Goal: Task Accomplishment & Management: Manage account settings

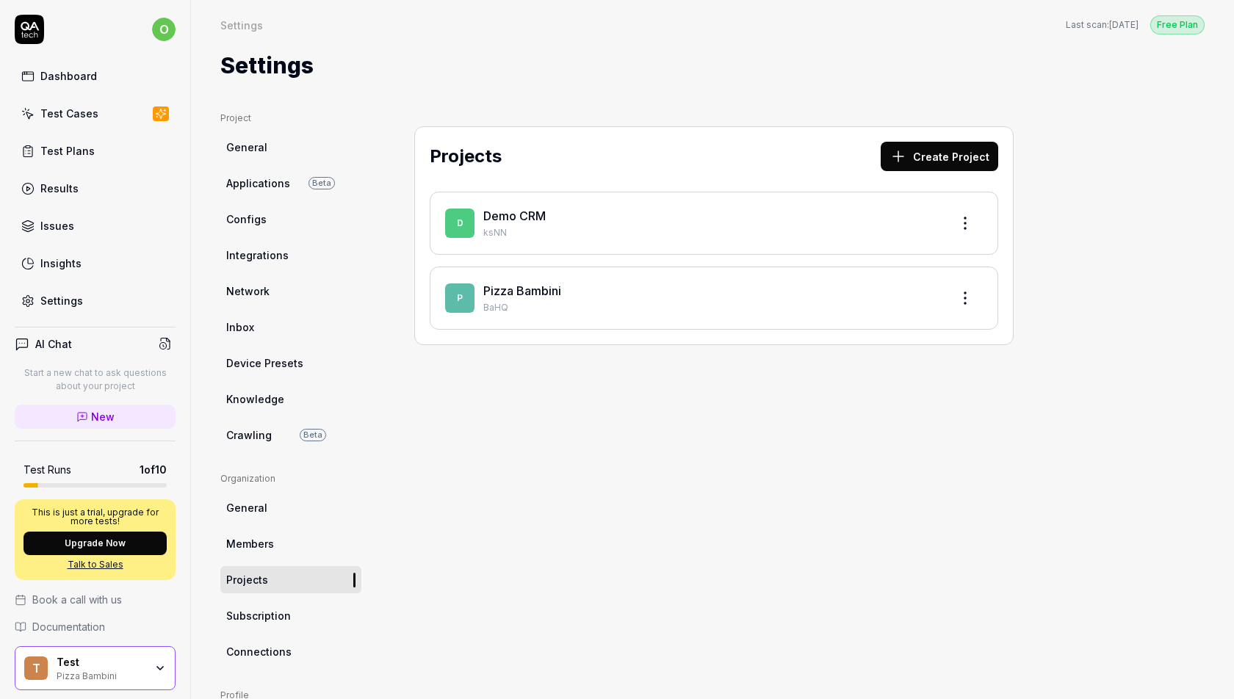
click at [52, 160] on link "Test Plans" at bounding box center [95, 151] width 161 height 29
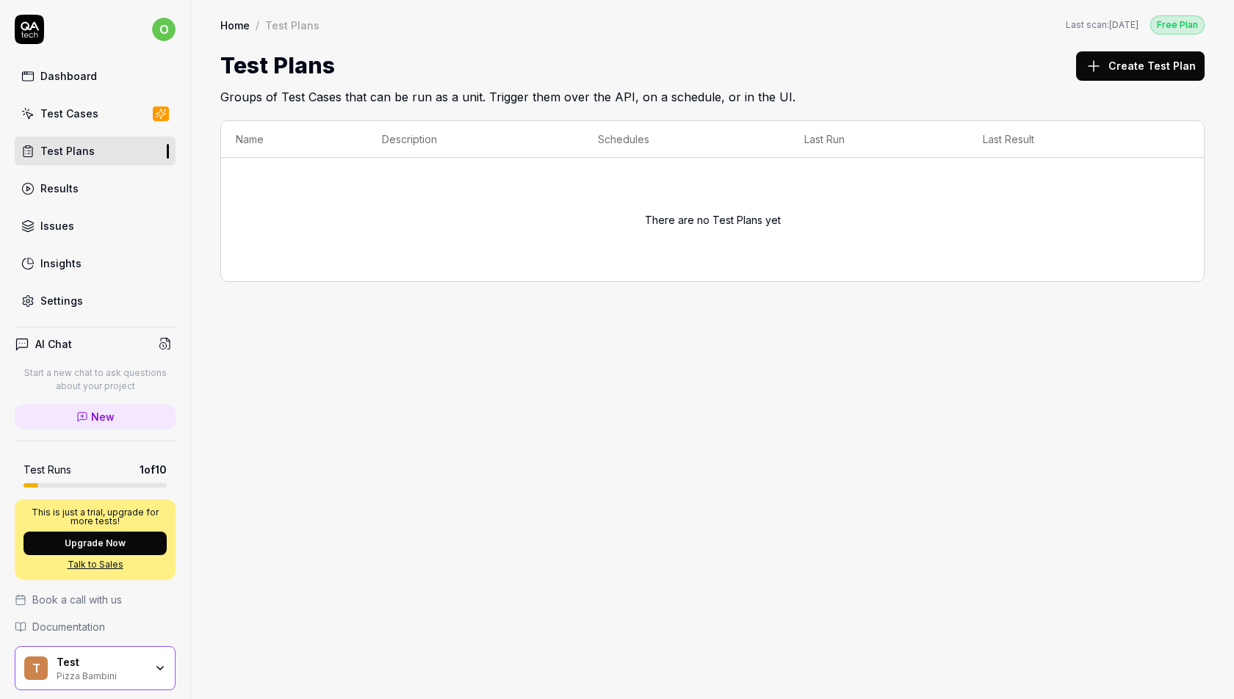
click at [60, 185] on div "Results" at bounding box center [59, 188] width 38 height 15
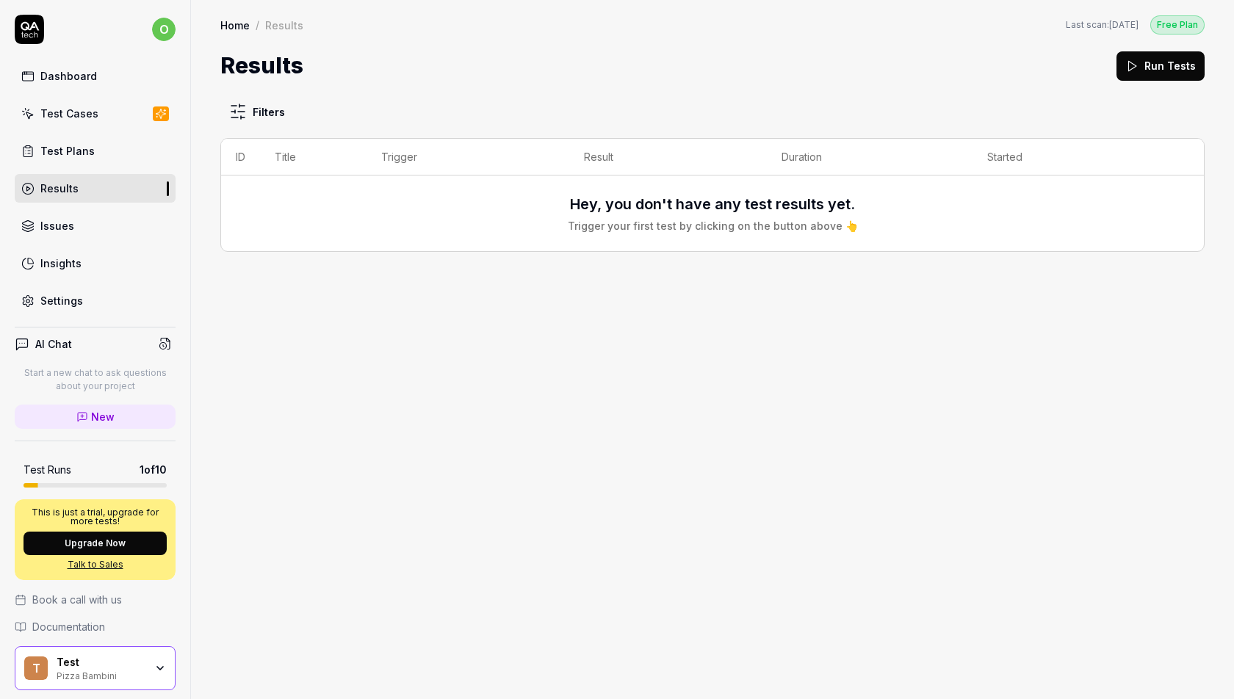
click at [66, 115] on div "Test Cases" at bounding box center [69, 113] width 58 height 15
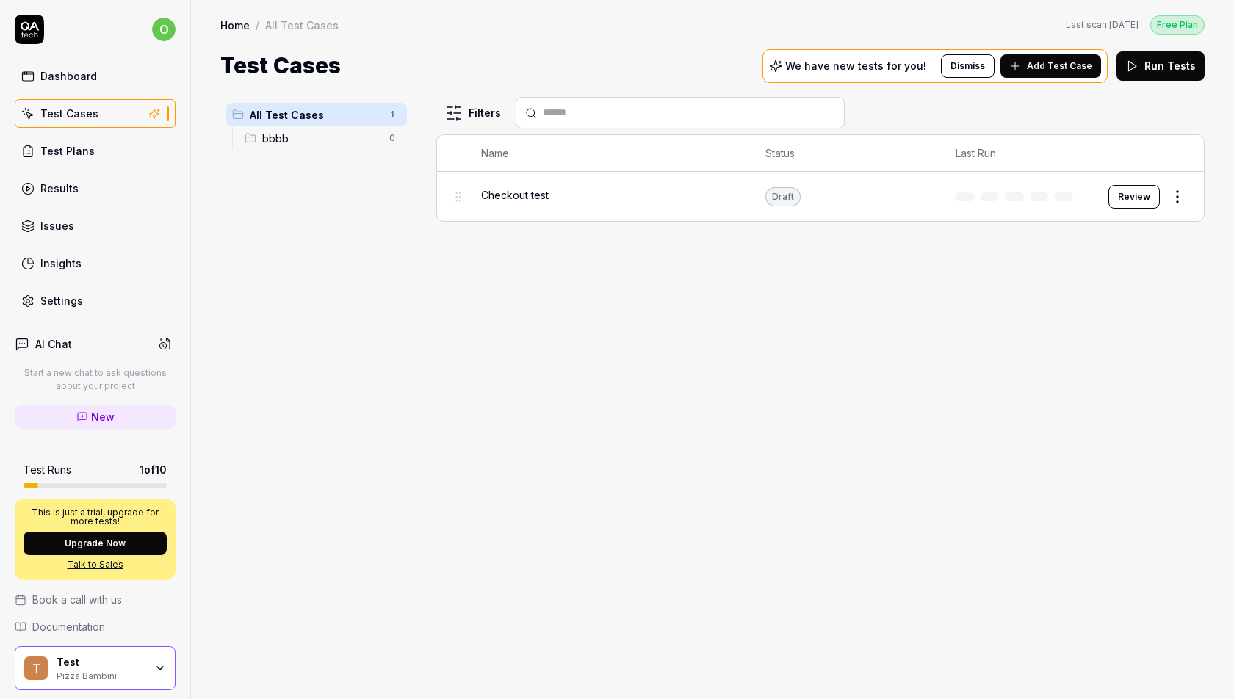
click at [84, 656] on div "Test" at bounding box center [101, 662] width 88 height 13
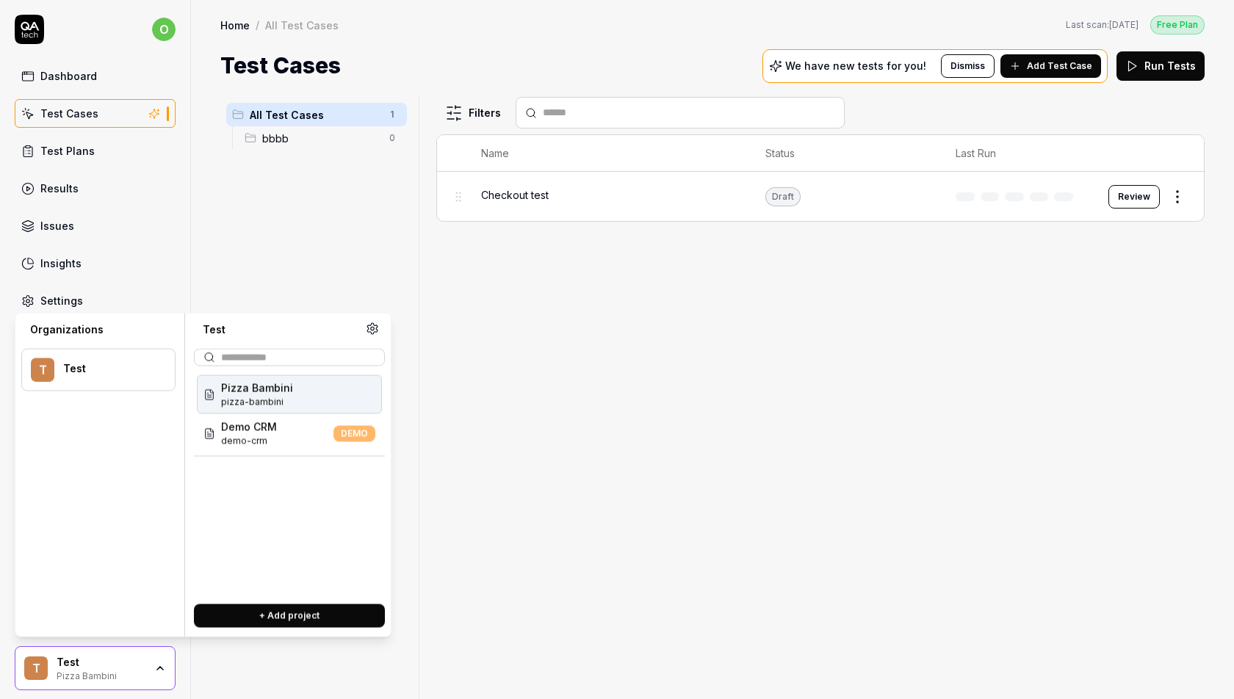
click at [417, 191] on div at bounding box center [425, 398] width 18 height 602
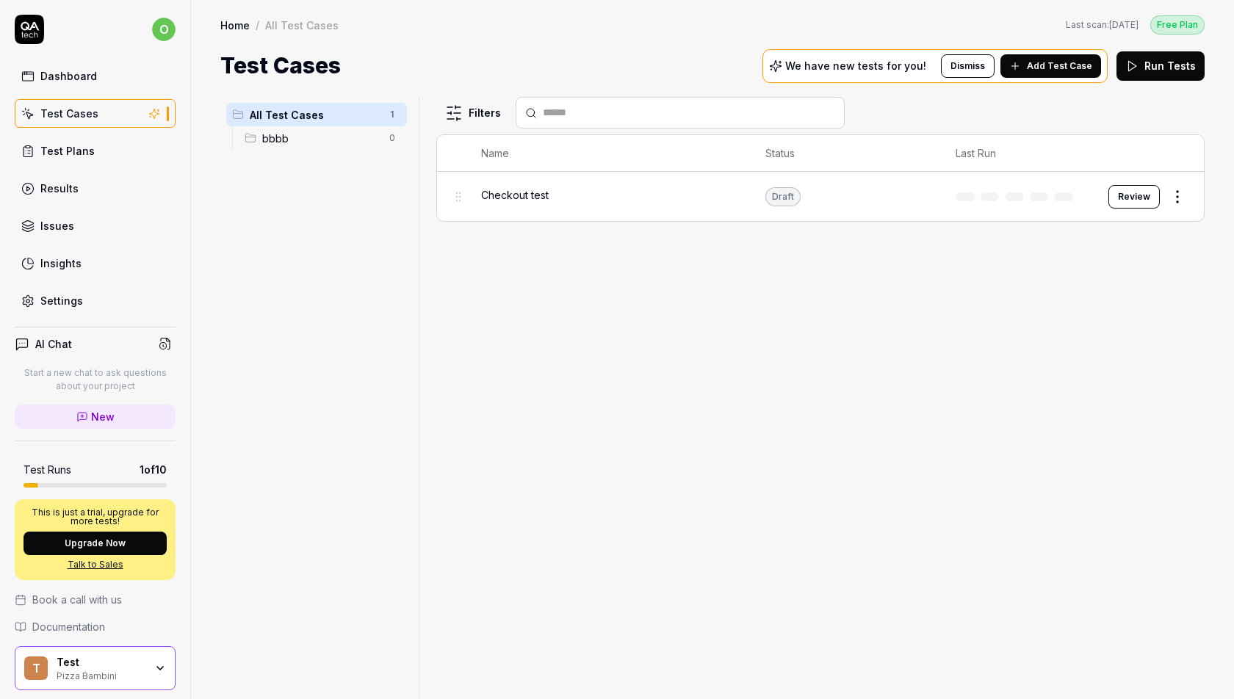
click at [515, 192] on span "Checkout test" at bounding box center [515, 194] width 68 height 15
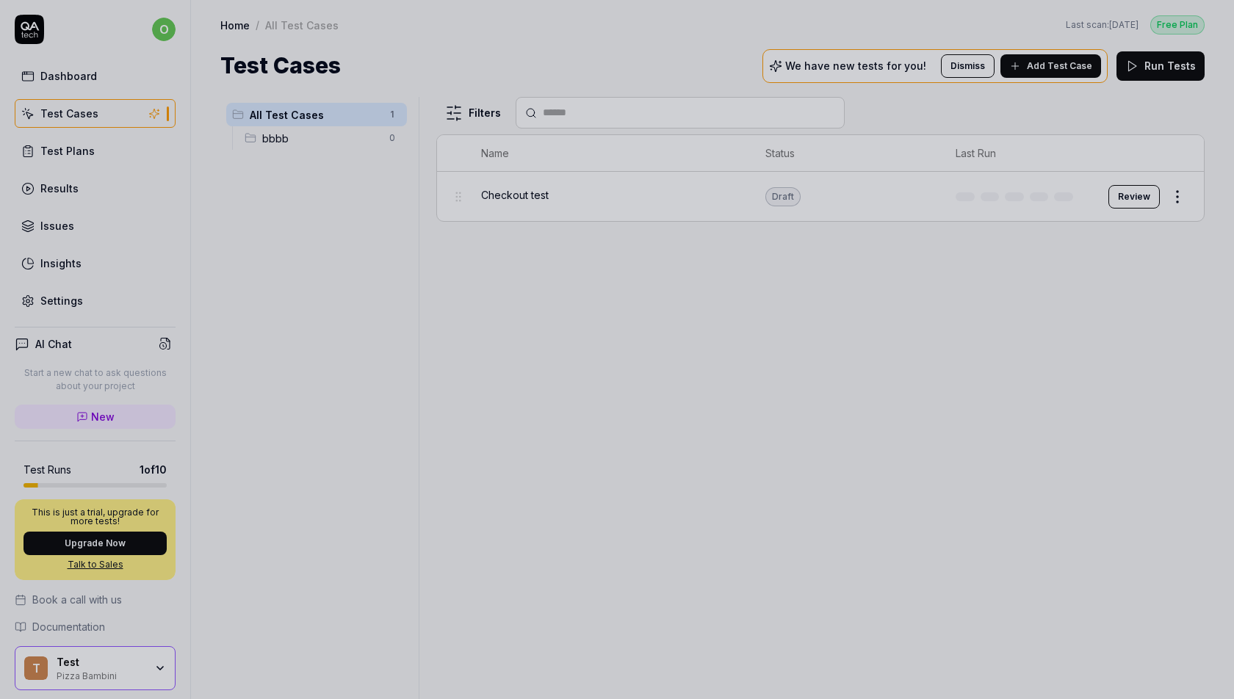
click at [600, 63] on div at bounding box center [617, 349] width 1234 height 699
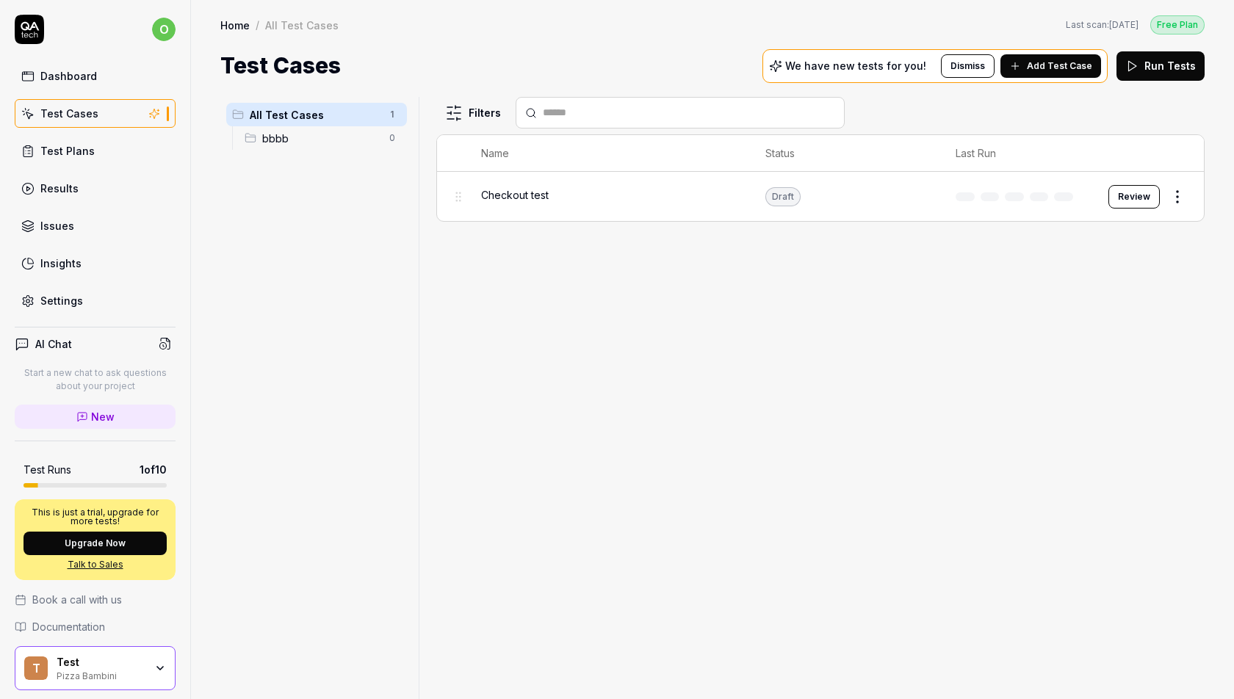
click at [548, 333] on div "Filters Name Status Last Run Checkout test Draft Review" at bounding box center [820, 398] width 769 height 602
click at [1077, 65] on span "Add Test Case" at bounding box center [1059, 66] width 65 height 13
click at [275, 134] on span "bbbb" at bounding box center [321, 138] width 118 height 15
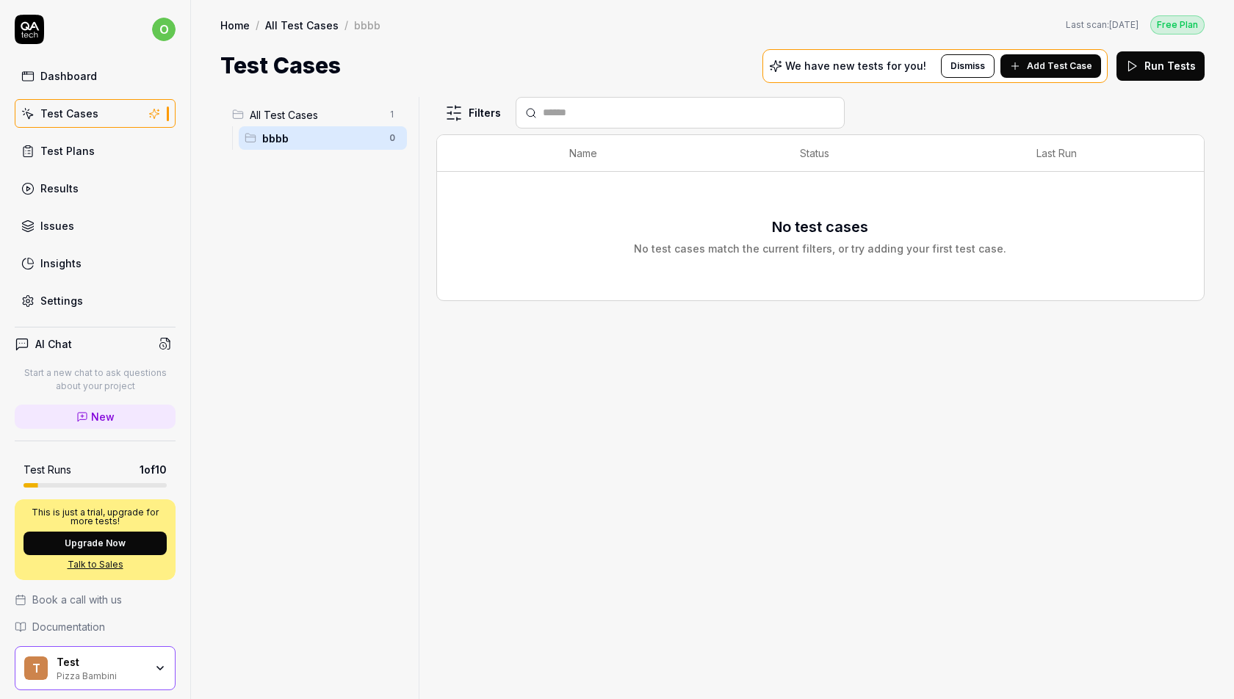
click at [83, 150] on div "Test Plans" at bounding box center [67, 150] width 54 height 15
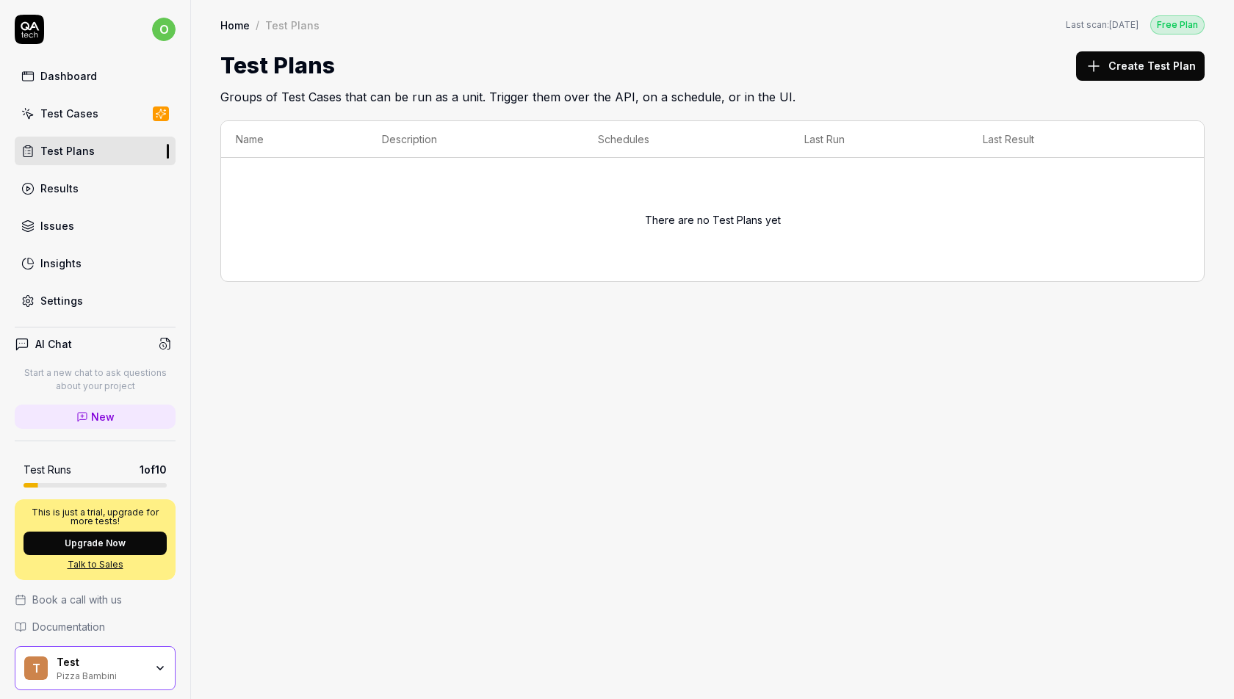
click at [87, 71] on div "Dashboard" at bounding box center [68, 75] width 57 height 15
click at [85, 112] on div "Test Cases" at bounding box center [69, 113] width 58 height 15
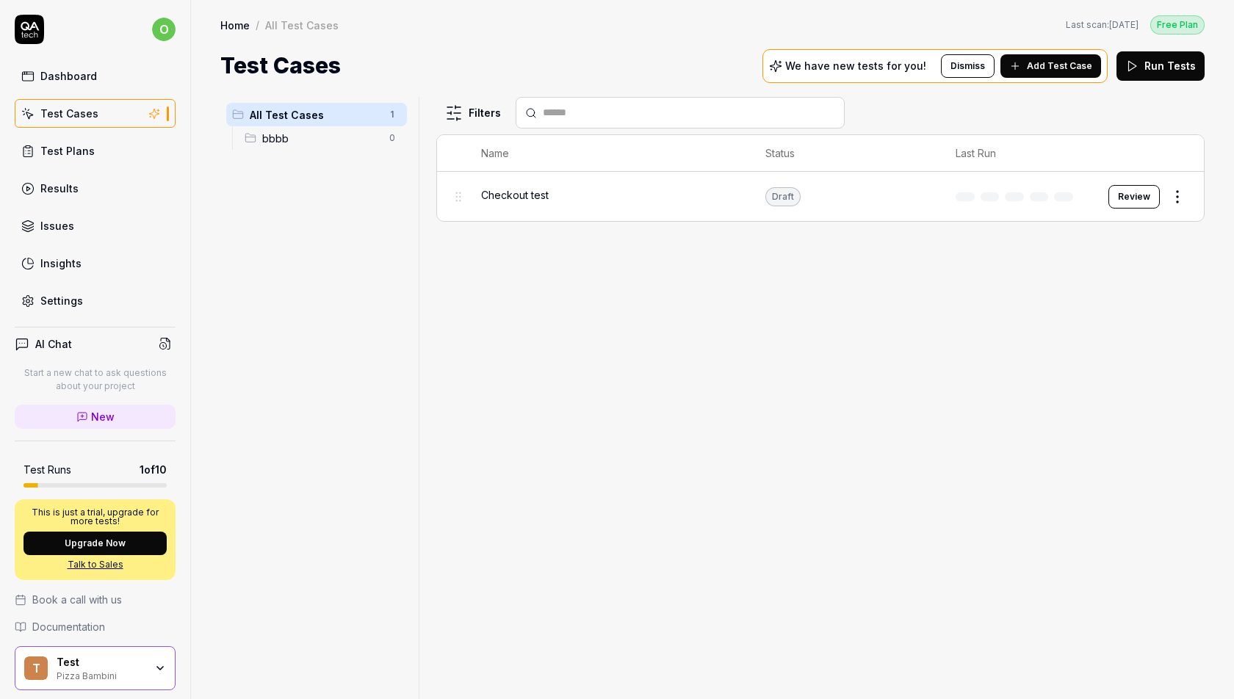
click at [528, 194] on span "Checkout test" at bounding box center [515, 194] width 68 height 15
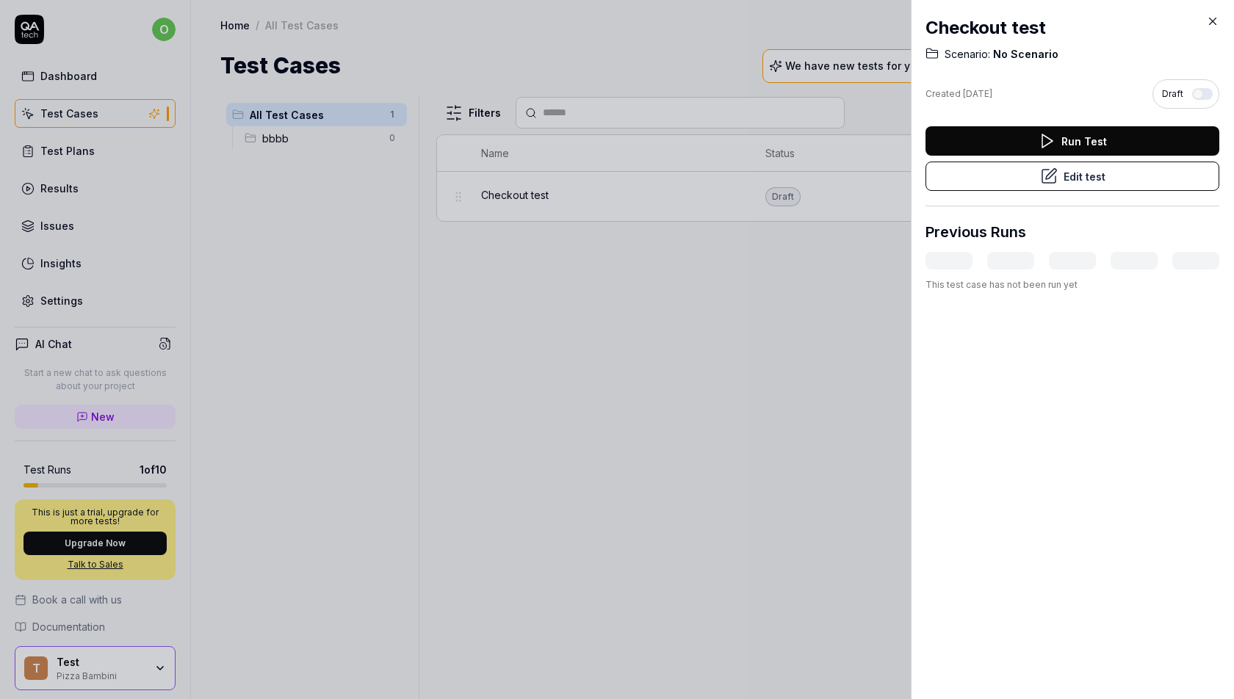
click at [1147, 185] on button "Edit test" at bounding box center [1073, 176] width 294 height 29
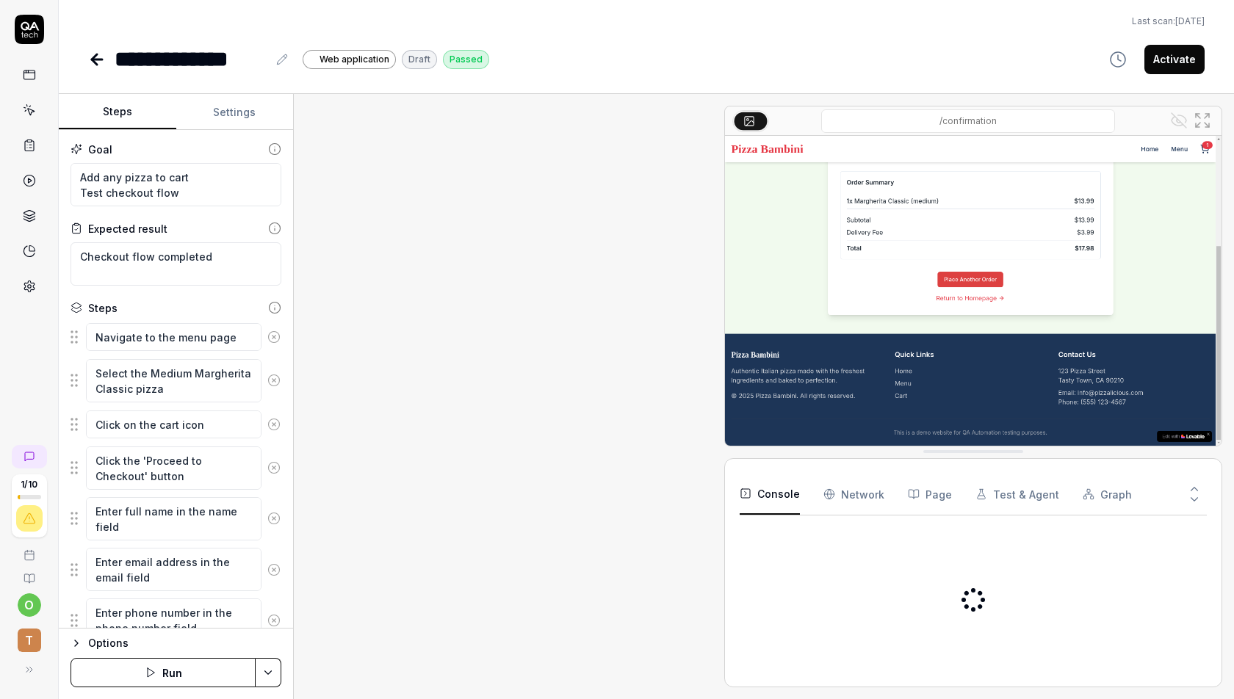
scroll to position [279, 0]
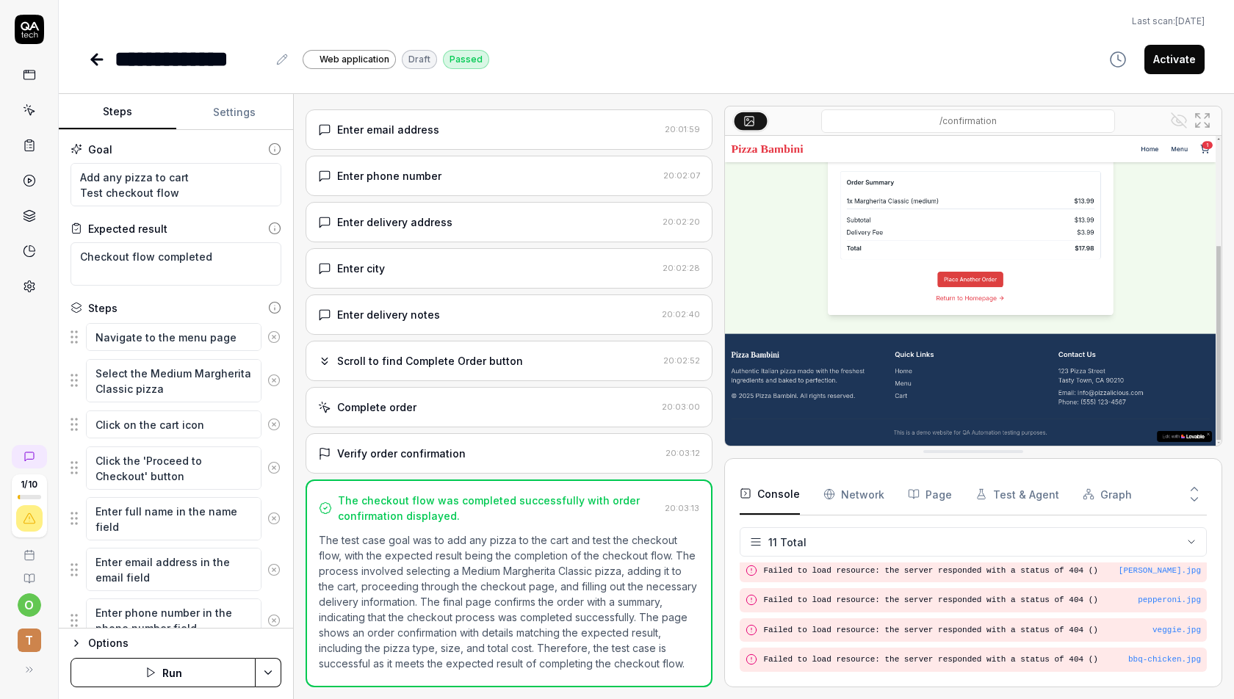
scroll to position [234, 0]
click at [89, 54] on icon at bounding box center [97, 60] width 18 height 18
